Goal: Book appointment/travel/reservation

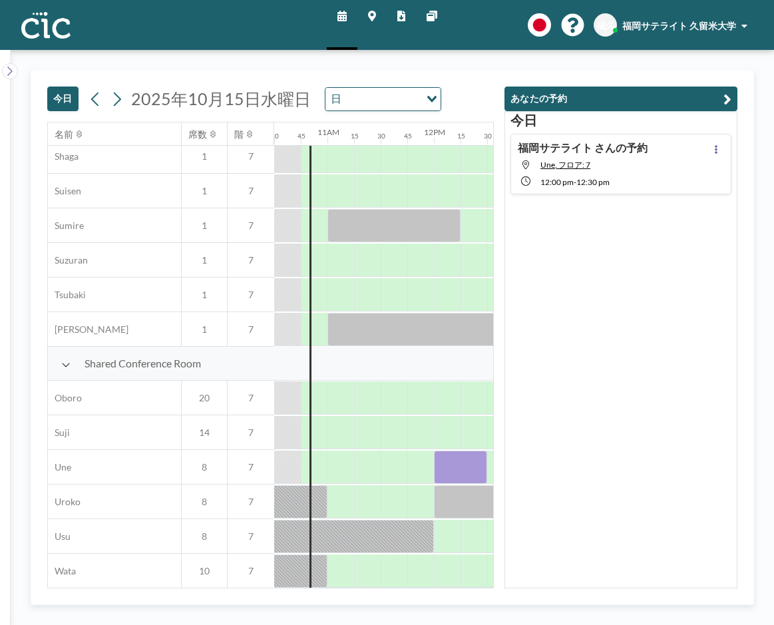
scroll to position [798, 1118]
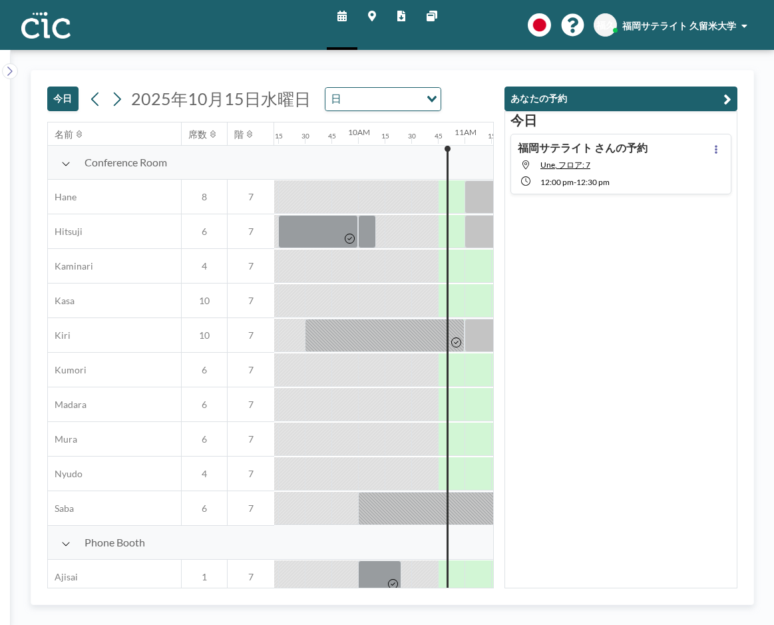
scroll to position [0, 1118]
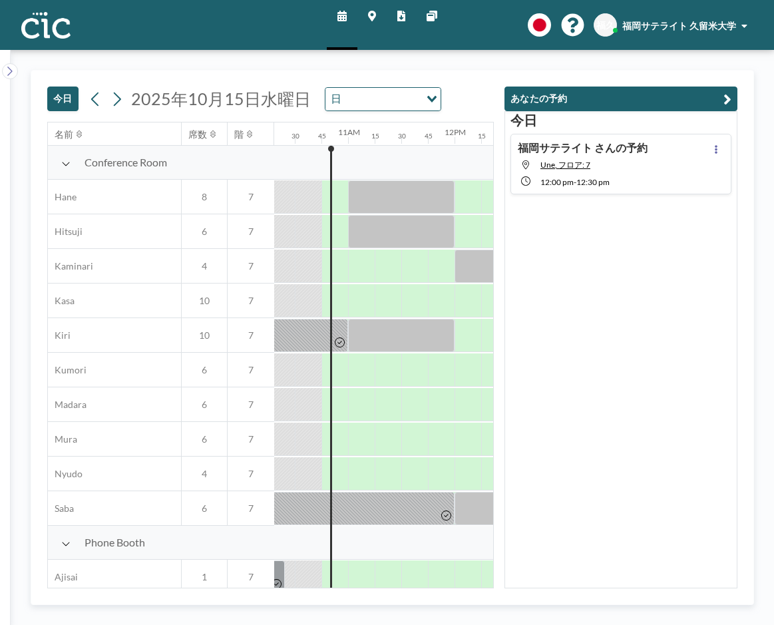
scroll to position [0, 1118]
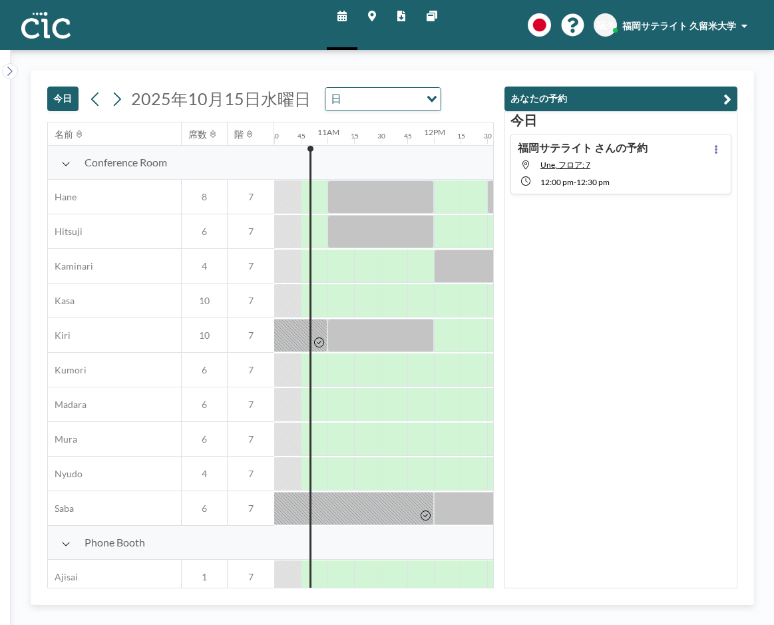
click at [657, 24] on span "福岡サテライト 久留米大学" at bounding box center [679, 25] width 114 height 11
click at [42, 30] on img at bounding box center [45, 25] width 49 height 27
click at [43, 28] on img at bounding box center [45, 25] width 49 height 27
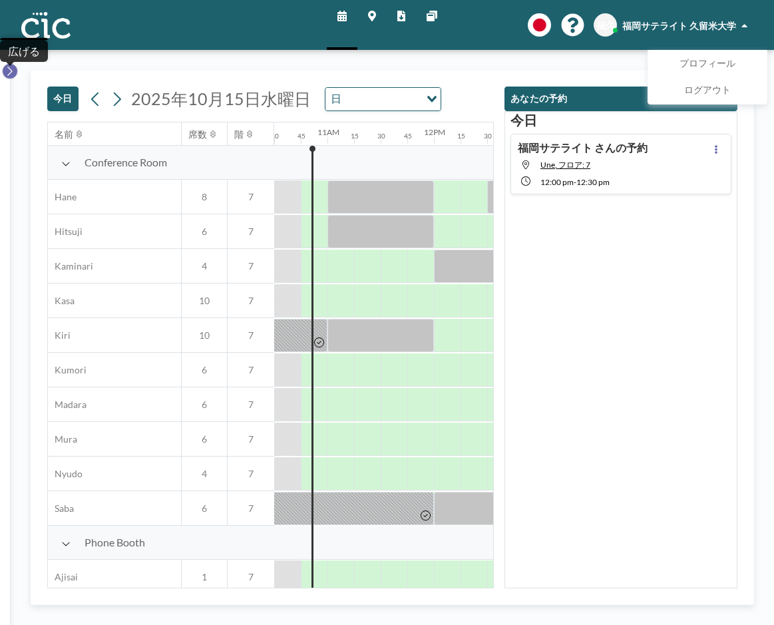
click at [10, 71] on icon at bounding box center [9, 71] width 9 height 13
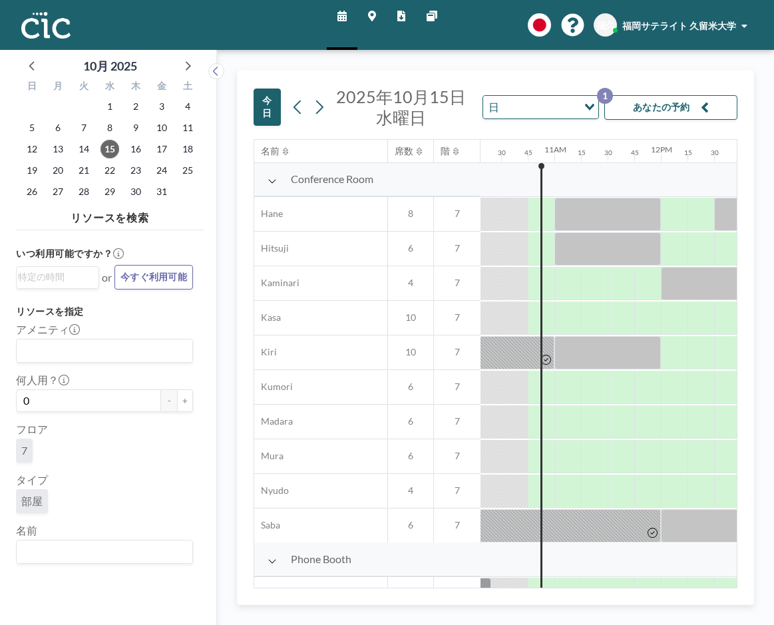
scroll to position [0, 1118]
